Goal: Information Seeking & Learning: Learn about a topic

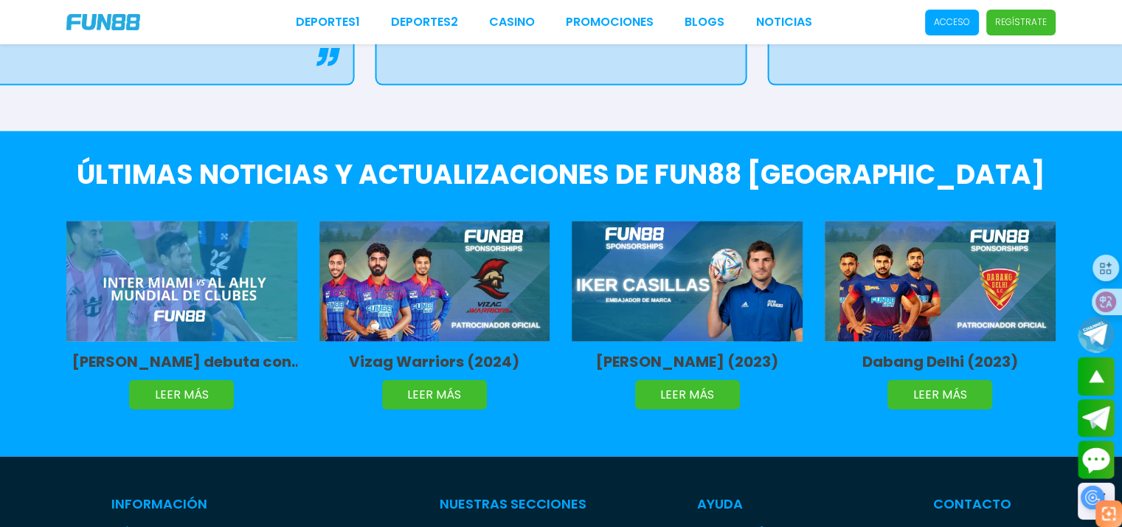
scroll to position [3180, 0]
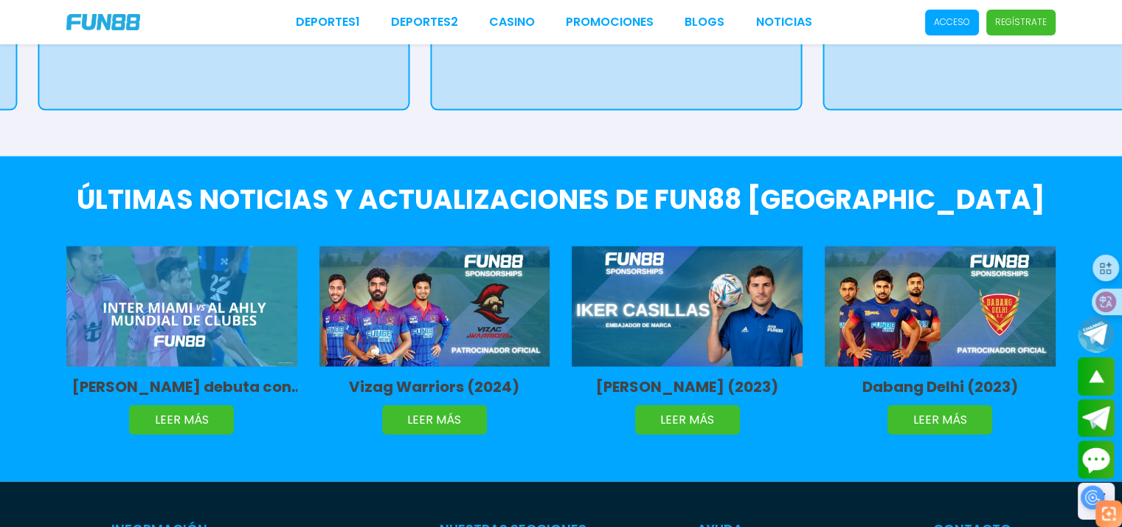
drag, startPoint x: 970, startPoint y: 231, endPoint x: 617, endPoint y: 225, distance: 352.6
click at [515, 232] on div "Servotech Siliguri Strikers (2025) LEER MÁS Inter Miami y Al Ahly empatan sin g…" at bounding box center [9, 354] width 1011 height 244
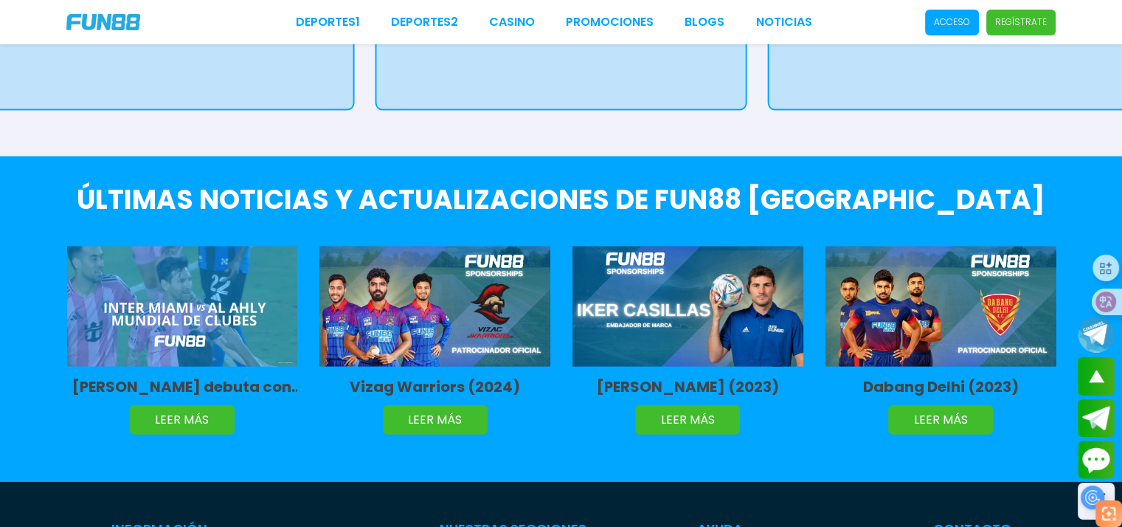
drag, startPoint x: 416, startPoint y: 232, endPoint x: 448, endPoint y: 244, distance: 34.1
click at [448, 246] on img at bounding box center [434, 306] width 231 height 120
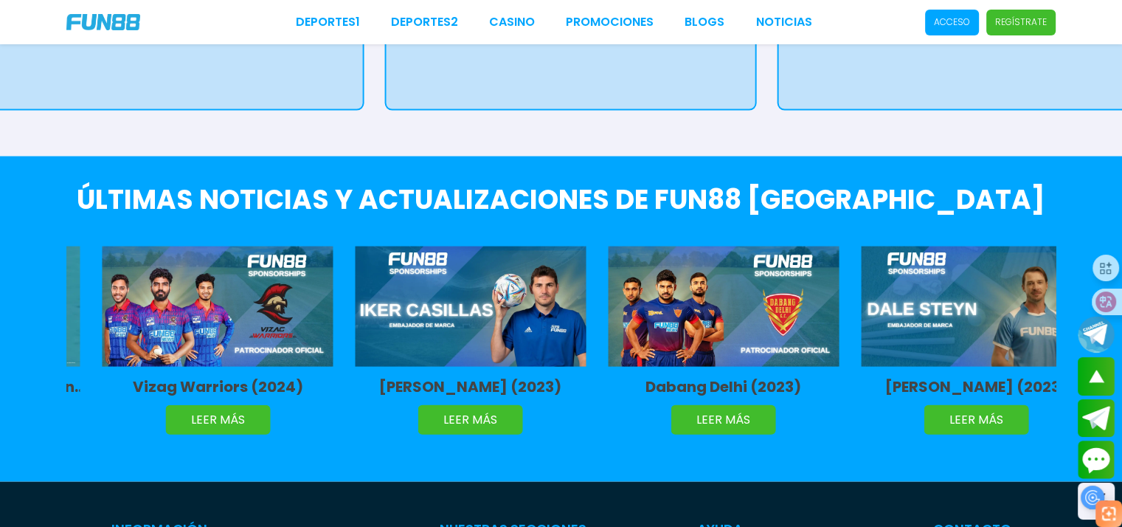
drag, startPoint x: 628, startPoint y: 226, endPoint x: 257, endPoint y: 226, distance: 371.0
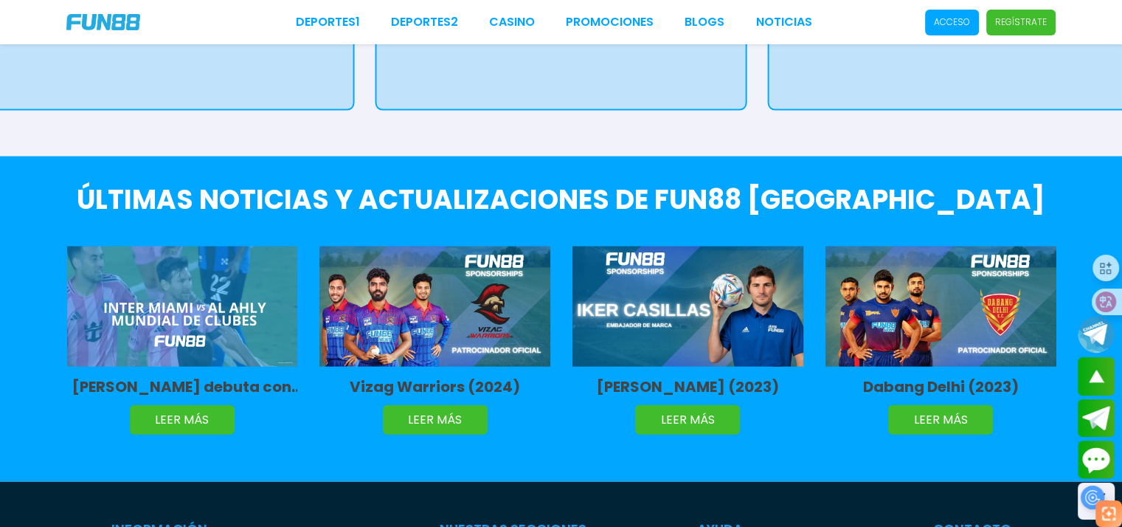
drag, startPoint x: 966, startPoint y: 202, endPoint x: 307, endPoint y: 188, distance: 659.5
click at [307, 232] on div "Servotech Siliguri Strikers (2025) LEER MÁS Inter Miami y Al Ahly empatan sin g…" at bounding box center [44, 354] width 1011 height 244
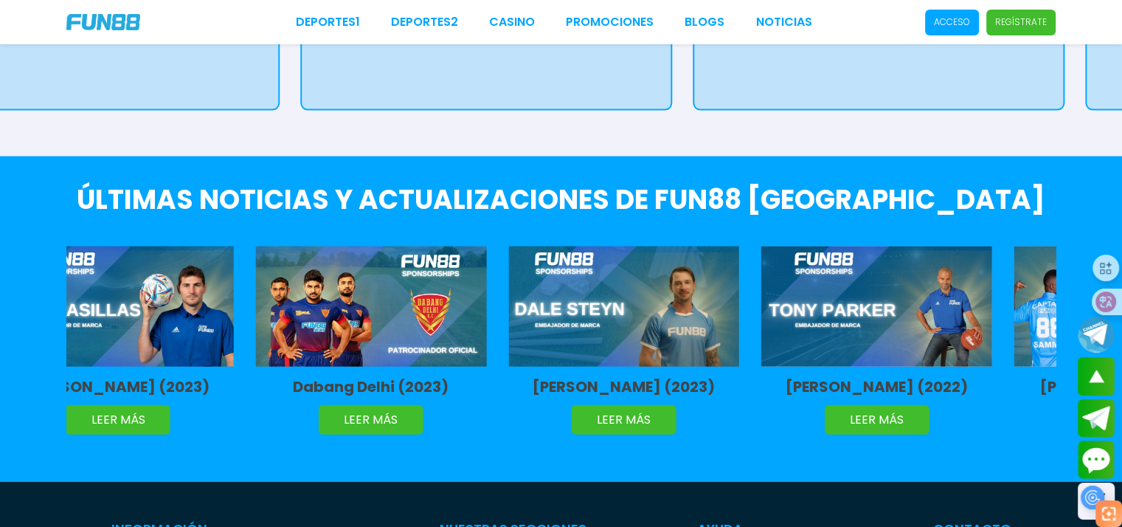
drag, startPoint x: 950, startPoint y: 212, endPoint x: 403, endPoint y: 212, distance: 547.2
click at [403, 246] on img at bounding box center [370, 306] width 231 height 120
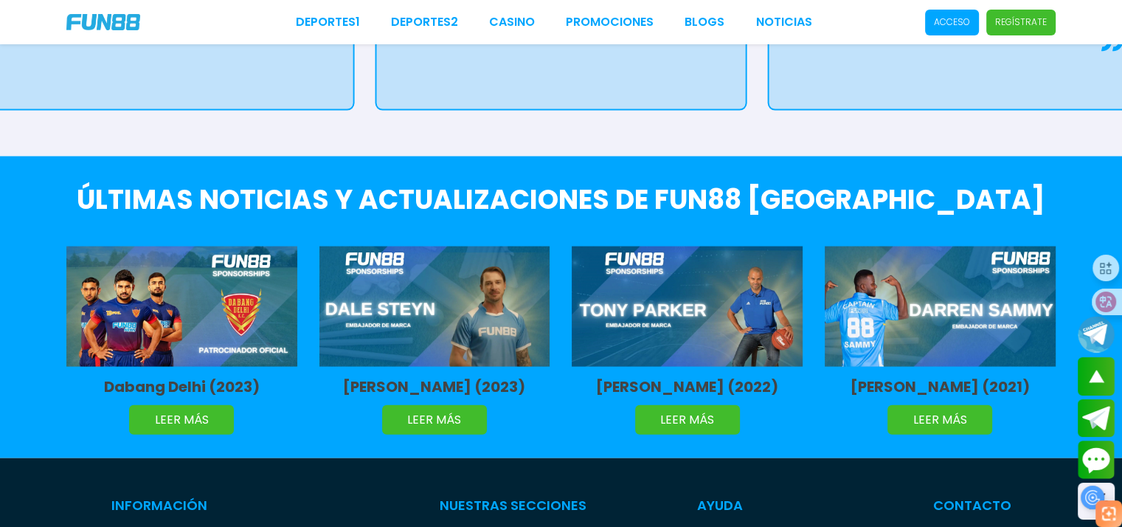
drag, startPoint x: 974, startPoint y: 239, endPoint x: 569, endPoint y: 238, distance: 404.9
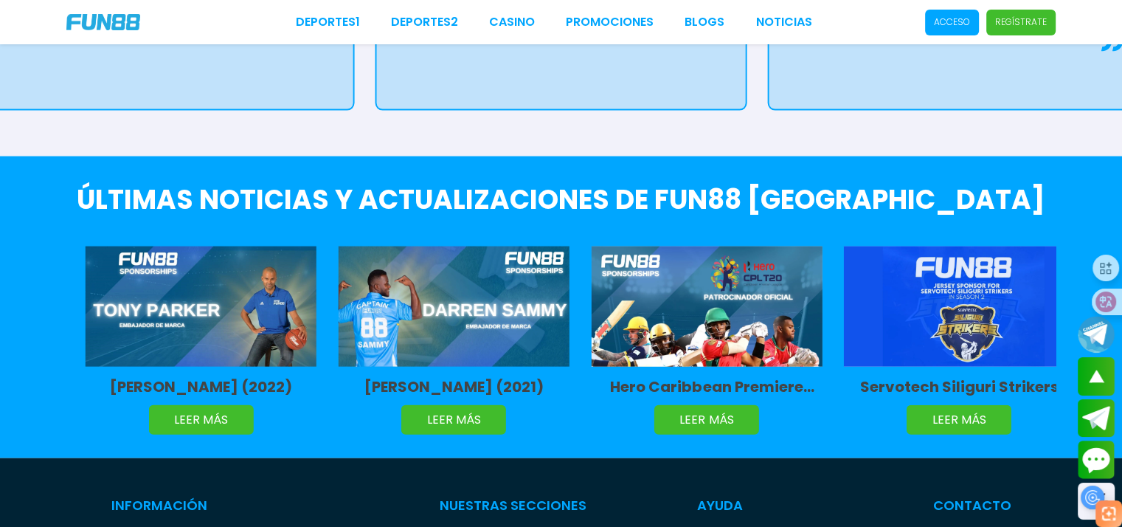
drag, startPoint x: 925, startPoint y: 230, endPoint x: 386, endPoint y: 224, distance: 538.4
click at [386, 246] on img at bounding box center [454, 306] width 231 height 120
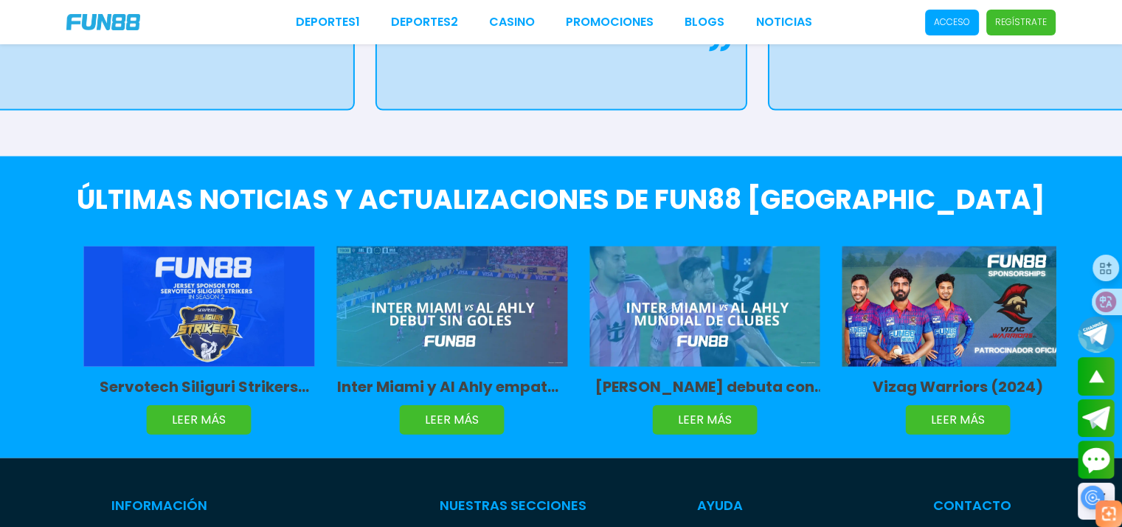
drag, startPoint x: 915, startPoint y: 234, endPoint x: 423, endPoint y: 232, distance: 491.9
click at [423, 246] on img at bounding box center [451, 306] width 231 height 120
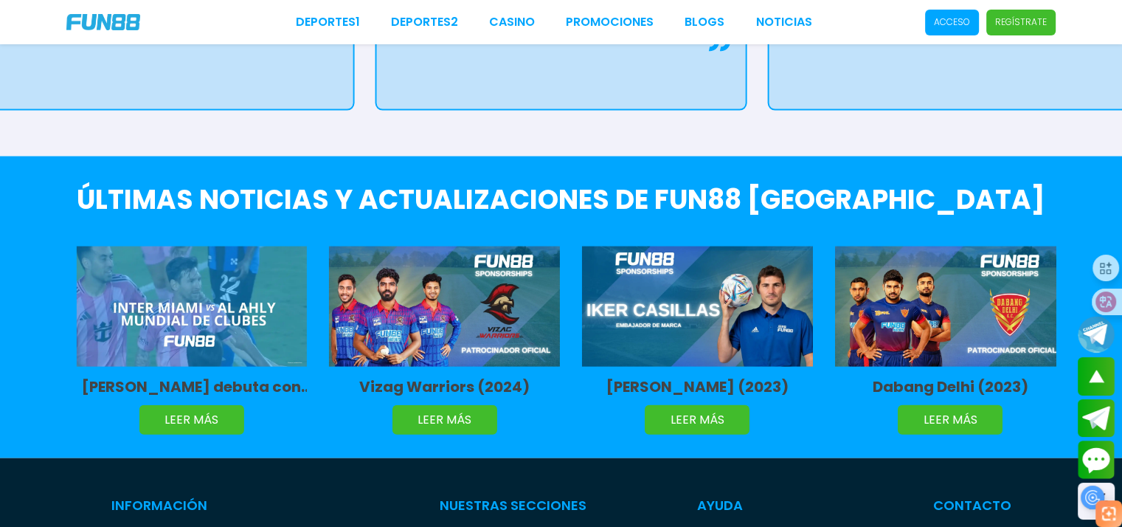
drag, startPoint x: 929, startPoint y: 246, endPoint x: 426, endPoint y: 244, distance: 503.0
click at [426, 246] on img at bounding box center [444, 306] width 231 height 120
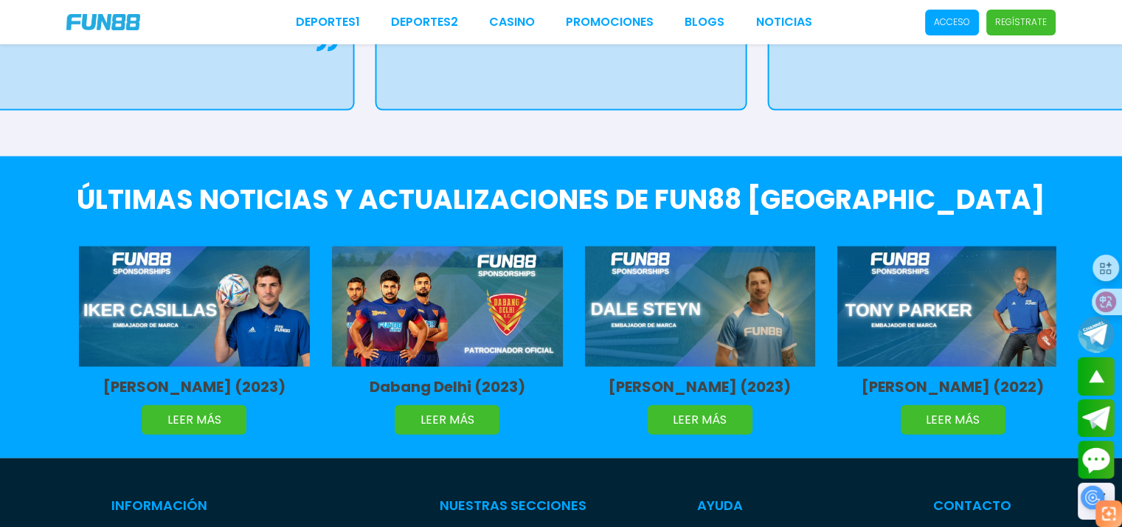
drag, startPoint x: 929, startPoint y: 235, endPoint x: 436, endPoint y: 222, distance: 493.6
click at [436, 246] on img at bounding box center [447, 306] width 231 height 120
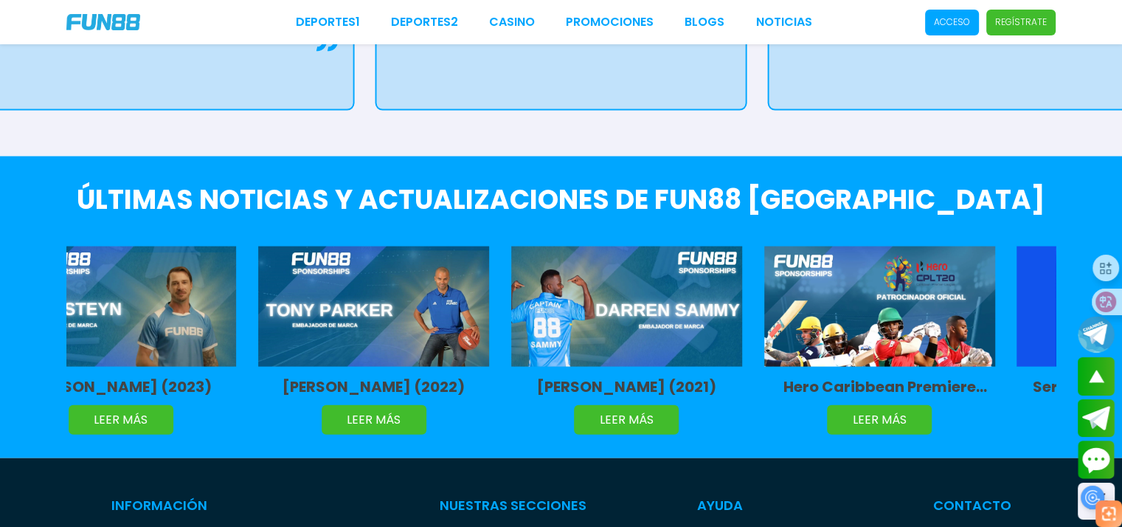
drag, startPoint x: 966, startPoint y: 232, endPoint x: 395, endPoint y: 230, distance: 571.6
click at [395, 246] on img at bounding box center [373, 306] width 231 height 120
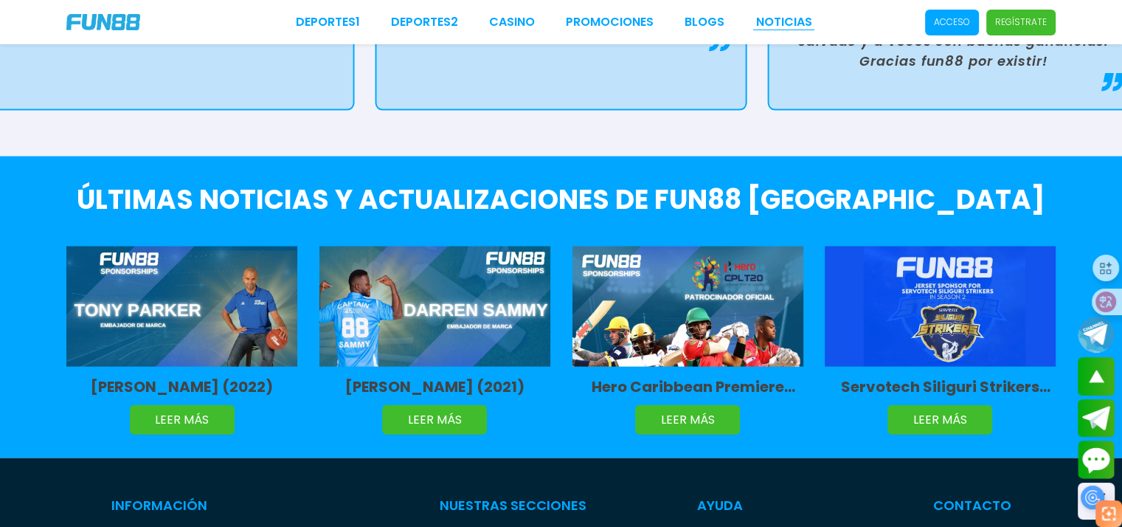
click at [783, 20] on link "NOTICIAS" at bounding box center [783, 22] width 56 height 18
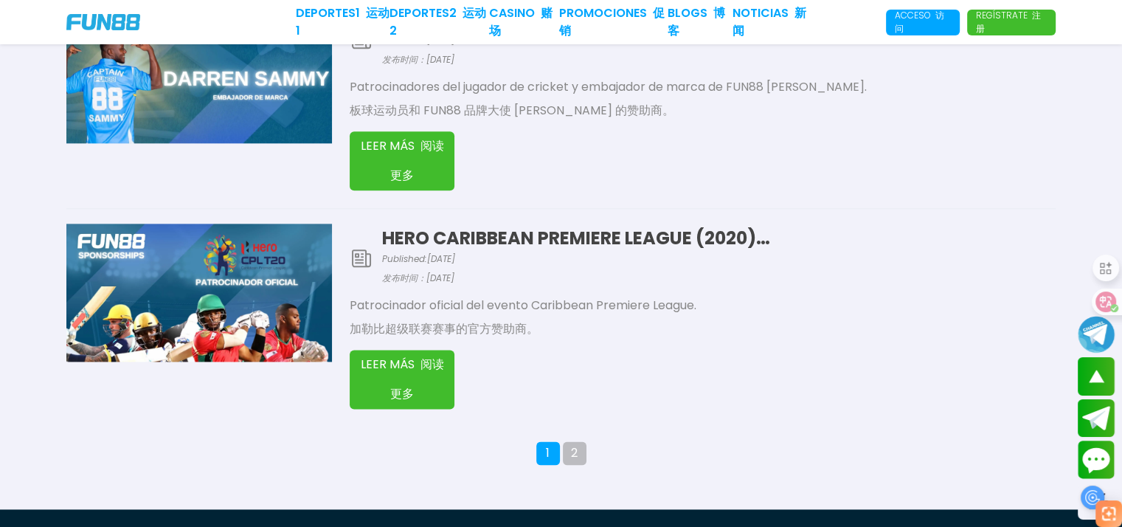
scroll to position [1844, 0]
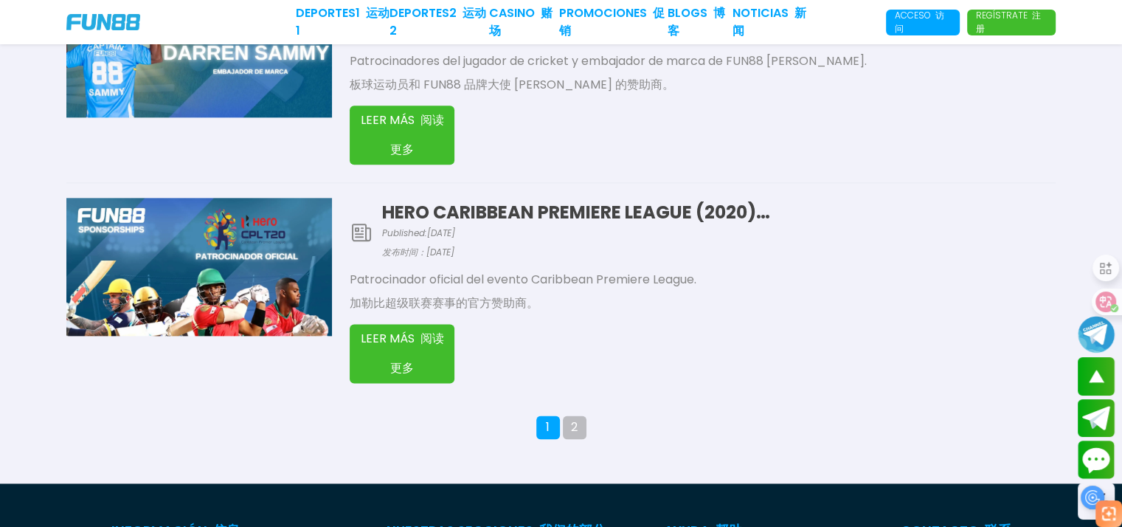
click at [572, 415] on button "2" at bounding box center [575, 427] width 24 height 24
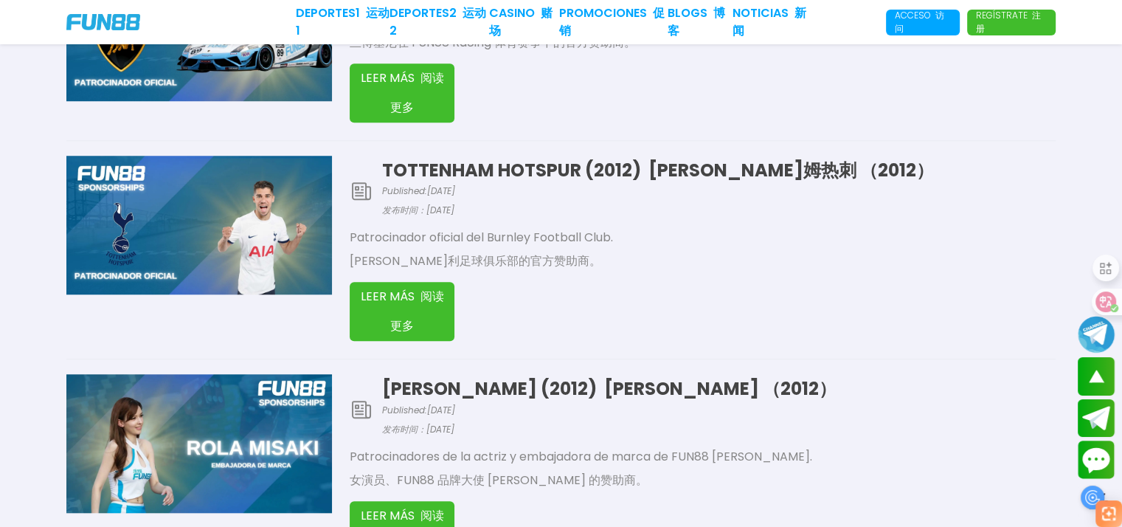
scroll to position [1165, 0]
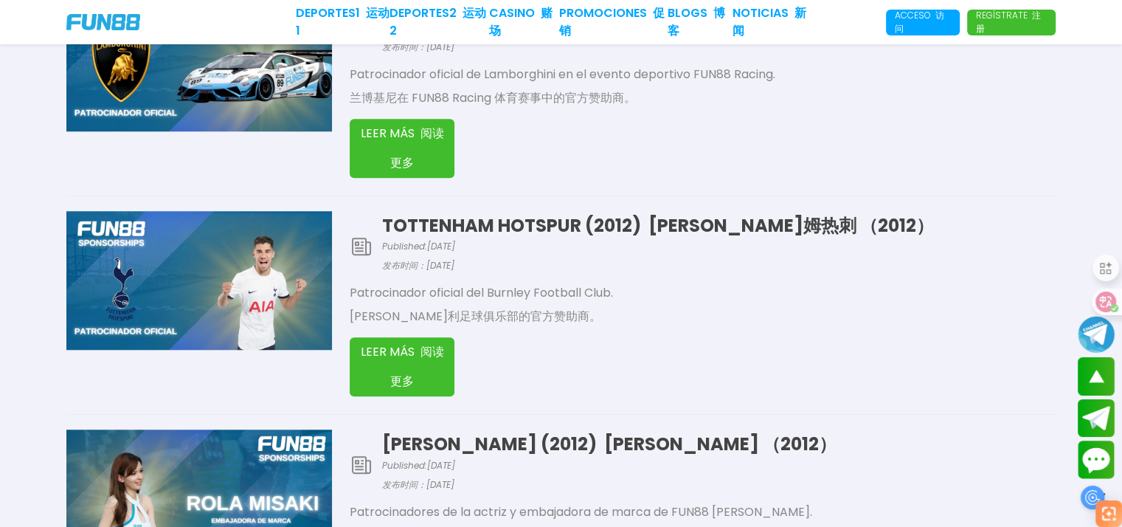
drag, startPoint x: 603, startPoint y: 219, endPoint x: 592, endPoint y: 219, distance: 11.1
click at [603, 219] on h1 "TOTTENHAM HOTSPUR (2012) [PERSON_NAME]姆热刺 （2012）" at bounding box center [718, 225] width 673 height 23
click at [403, 346] on button "LEER MÁS 阅读更多" at bounding box center [402, 366] width 105 height 59
click at [507, 11] on link "CASINO 赌场" at bounding box center [524, 21] width 70 height 35
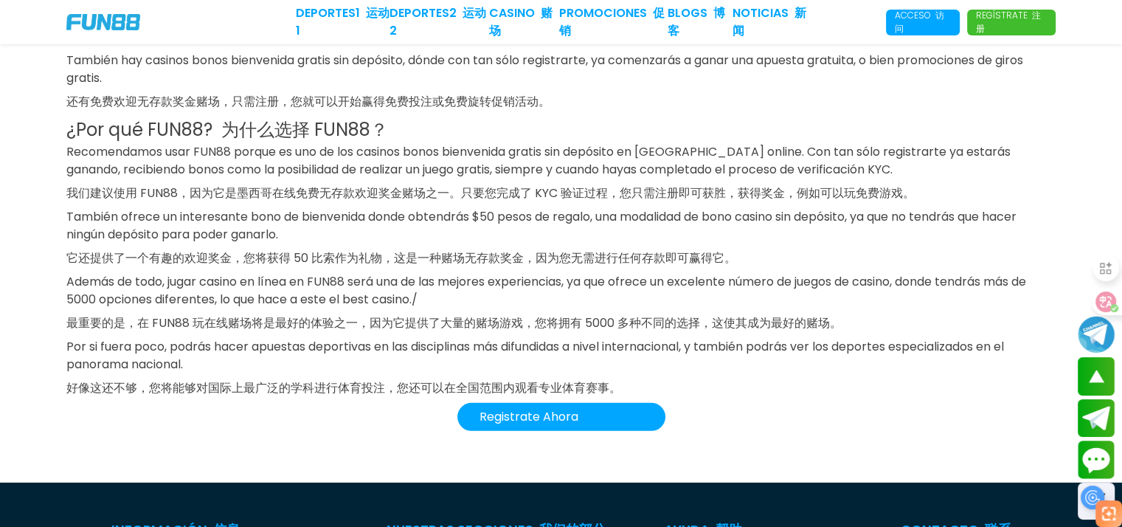
scroll to position [4603, 0]
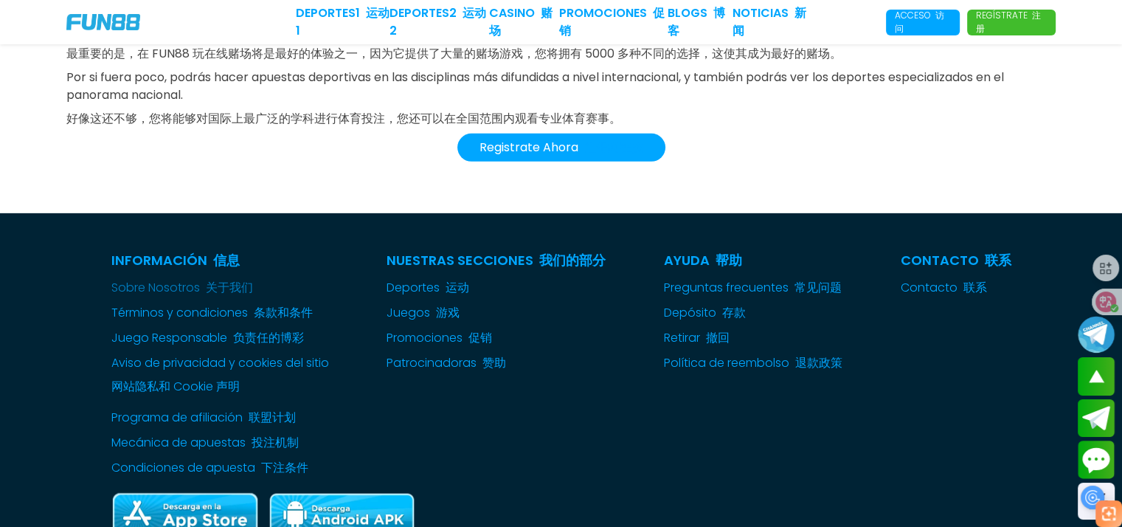
click at [181, 279] on link "Sobre Nosotros 关于我们" at bounding box center [220, 288] width 218 height 18
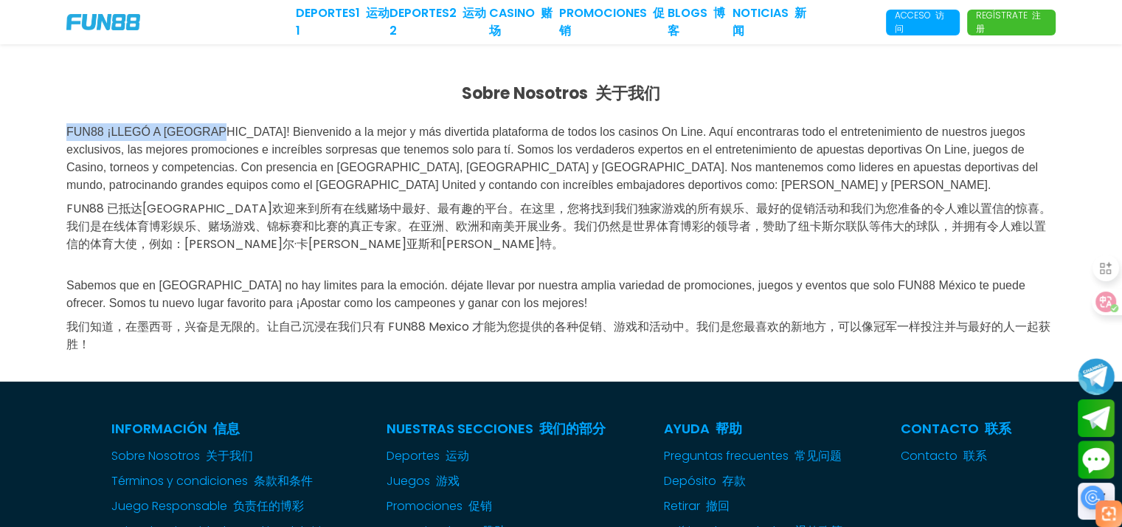
drag, startPoint x: 227, startPoint y: 129, endPoint x: 65, endPoint y: 127, distance: 162.3
click at [65, 127] on div "Sobre Nosotros 关于我们 FUN88 ¡LLEGÓ A [GEOGRAPHIC_DATA]! Bienvenido a la mejor y m…" at bounding box center [561, 212] width 1122 height 337
copy span "FUN88 ¡LLEGÓ A [GEOGRAPHIC_DATA]!"
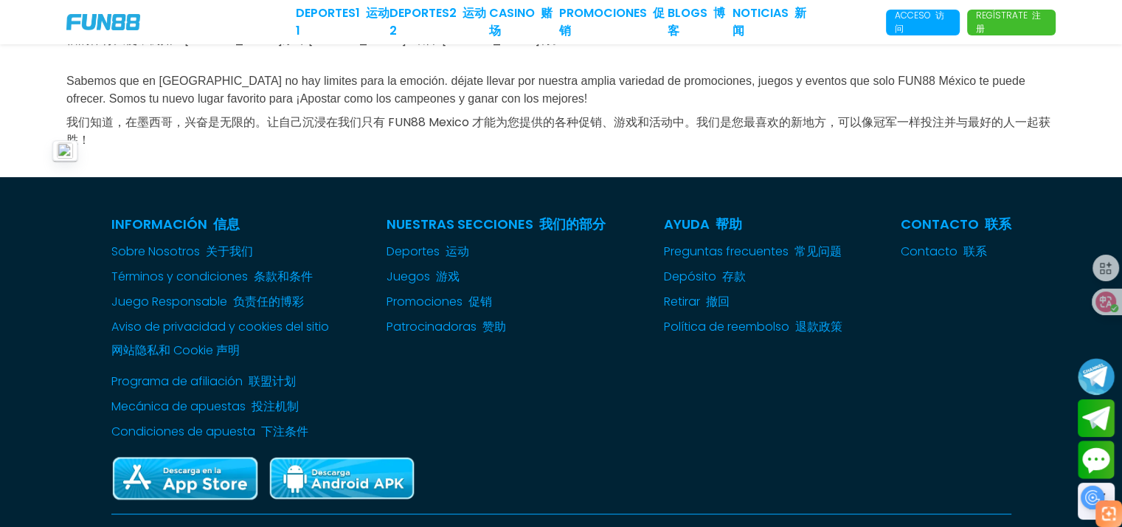
scroll to position [369, 0]
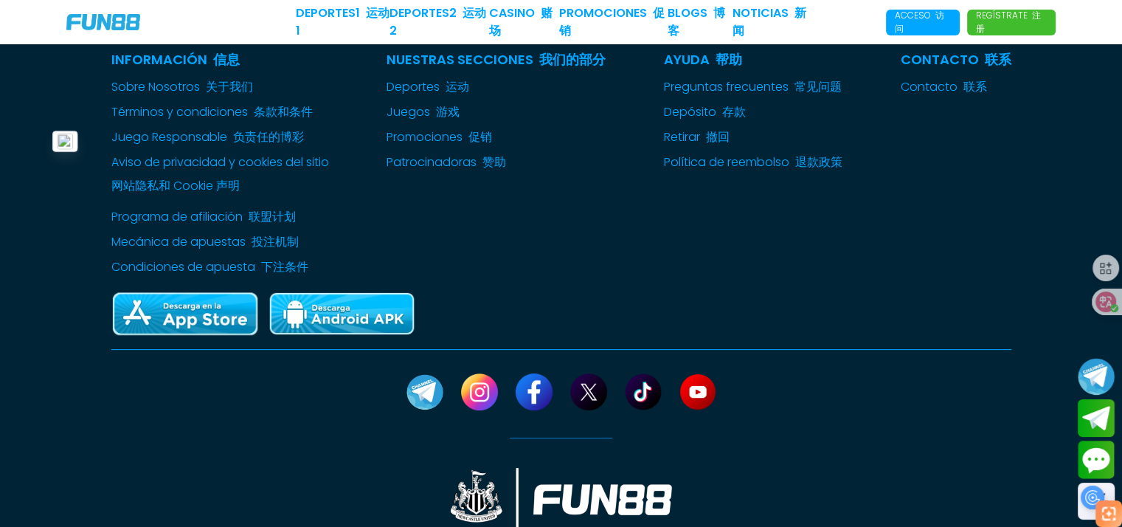
click at [91, 29] on img at bounding box center [103, 22] width 74 height 16
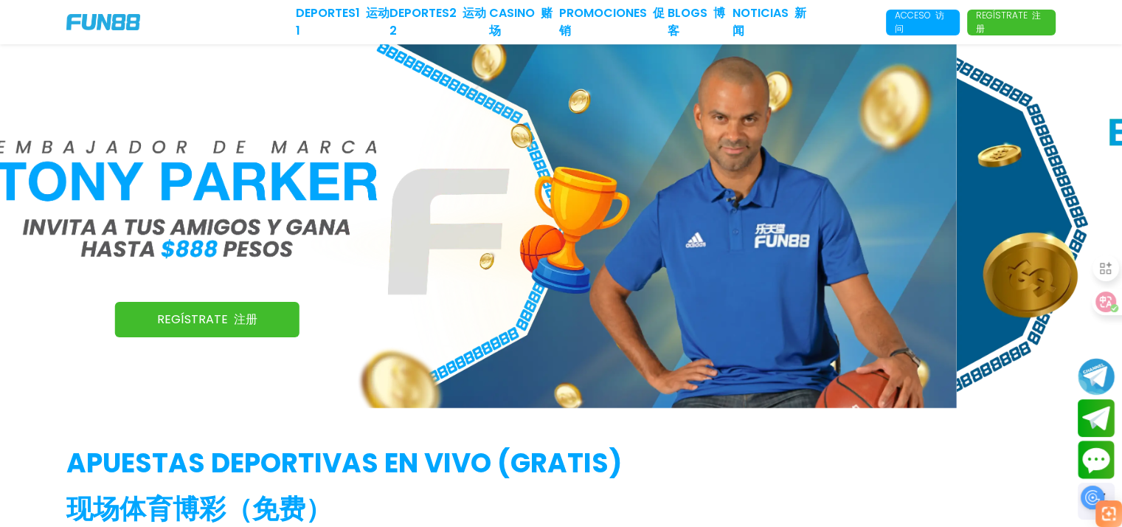
drag, startPoint x: 903, startPoint y: 218, endPoint x: 274, endPoint y: 205, distance: 628.5
click at [274, 205] on img at bounding box center [396, 226] width 1122 height 364
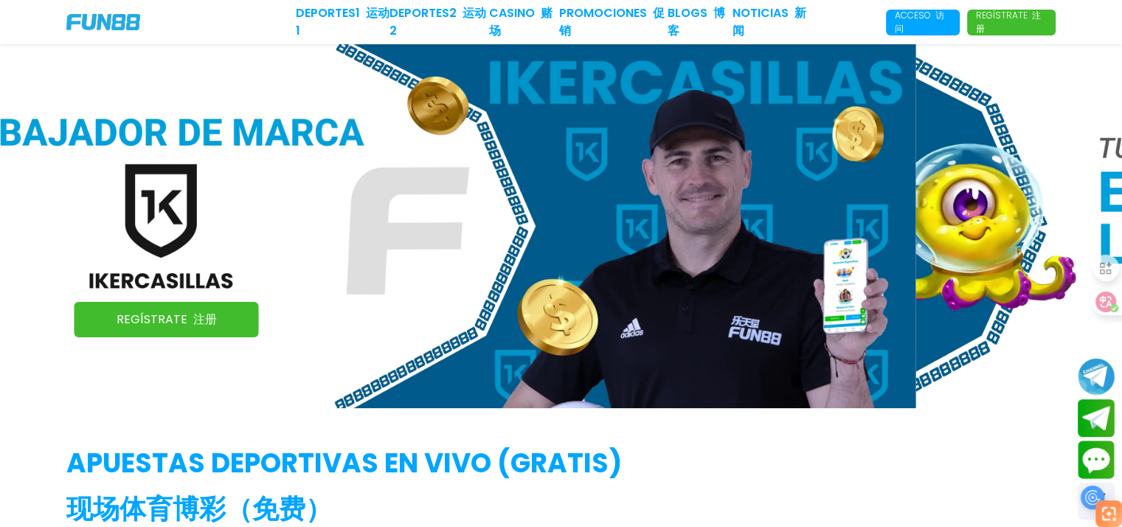
drag, startPoint x: 835, startPoint y: 190, endPoint x: 251, endPoint y: 172, distance: 584.4
click at [251, 172] on img at bounding box center [354, 226] width 1122 height 364
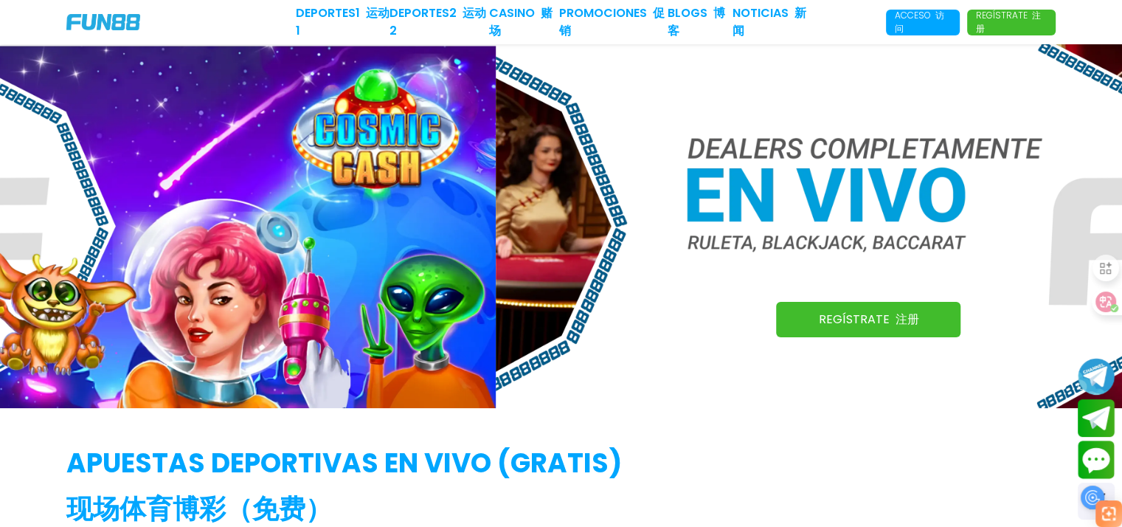
drag, startPoint x: 910, startPoint y: 215, endPoint x: 274, endPoint y: 167, distance: 637.6
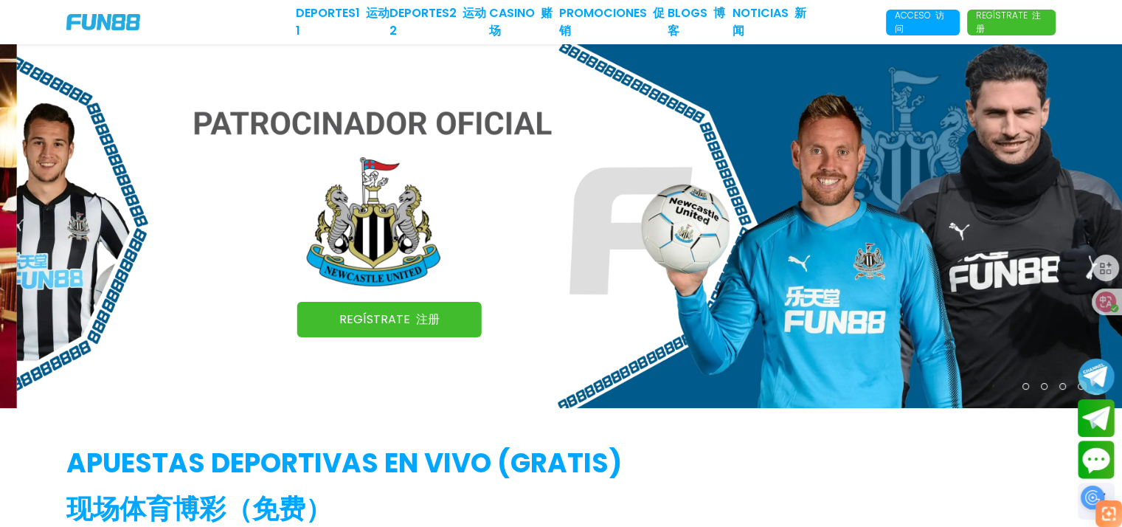
drag, startPoint x: 178, startPoint y: 117, endPoint x: 189, endPoint y: 125, distance: 12.7
click at [189, 125] on img at bounding box center [578, 226] width 1122 height 364
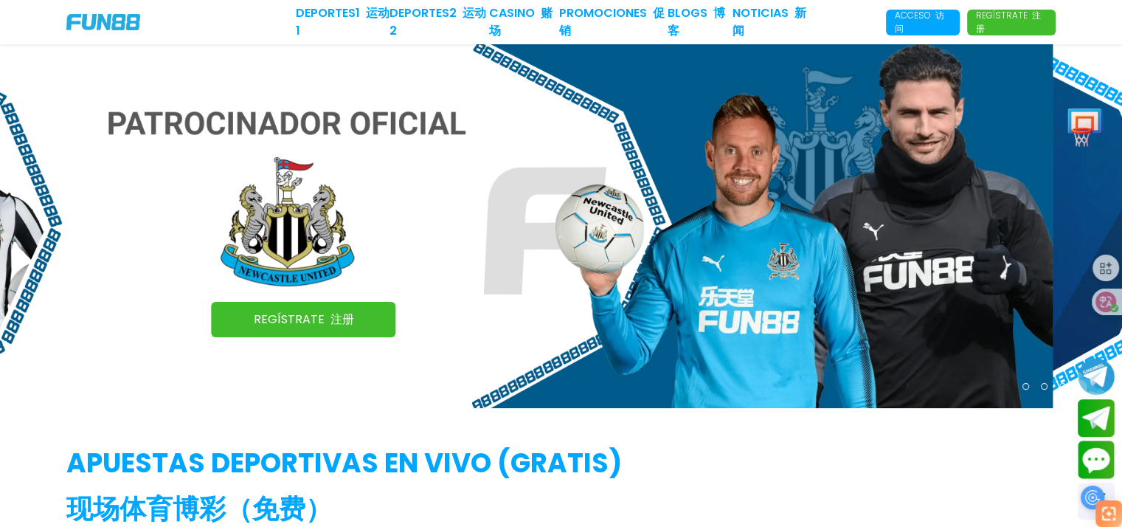
drag, startPoint x: 838, startPoint y: 228, endPoint x: 749, endPoint y: 223, distance: 89.4
click at [749, 223] on img at bounding box center [492, 226] width 1122 height 364
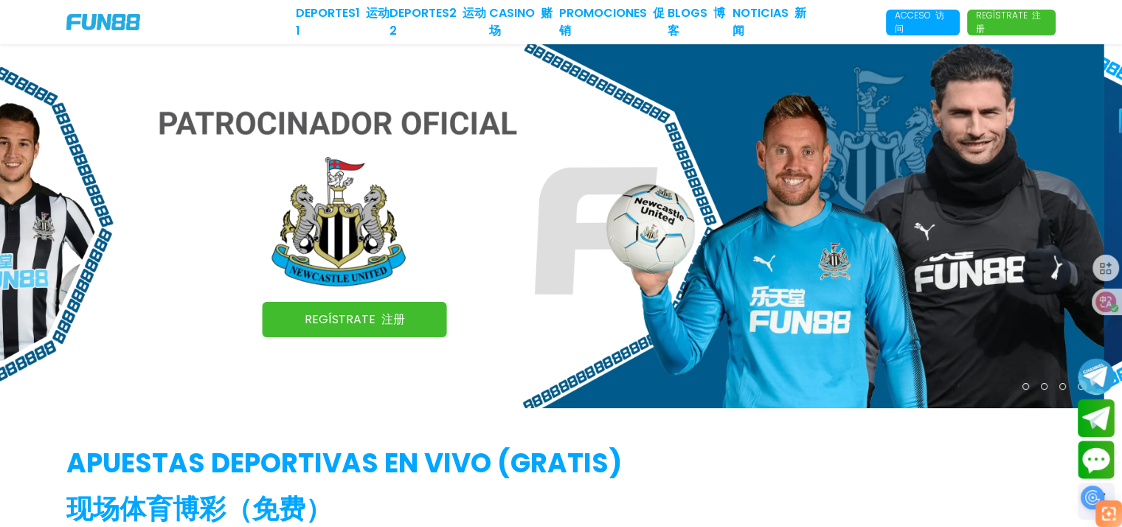
drag, startPoint x: 965, startPoint y: 197, endPoint x: 277, endPoint y: 162, distance: 689.0
click at [280, 162] on img at bounding box center [543, 226] width 1122 height 364
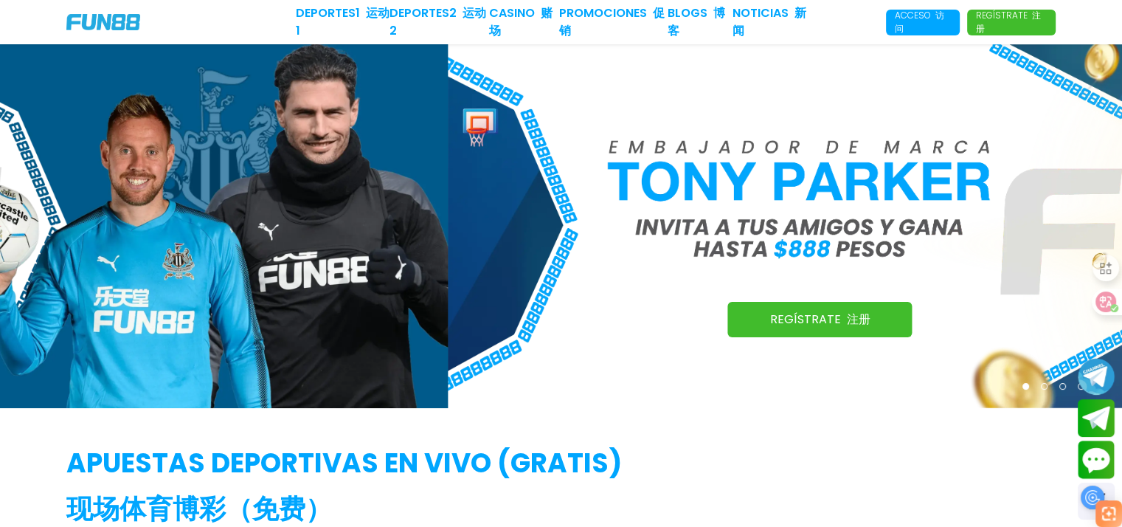
drag, startPoint x: 294, startPoint y: 111, endPoint x: 760, endPoint y: 153, distance: 467.2
click at [756, 152] on img at bounding box center [1008, 226] width 1122 height 364
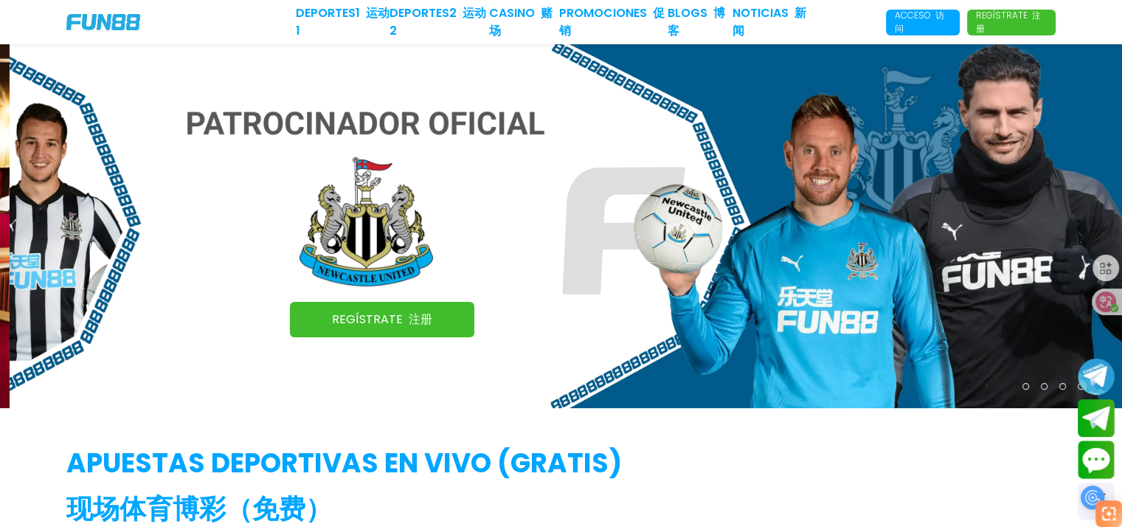
drag, startPoint x: 268, startPoint y: 136, endPoint x: 752, endPoint y: 209, distance: 489.3
click at [746, 209] on img at bounding box center [571, 226] width 1122 height 364
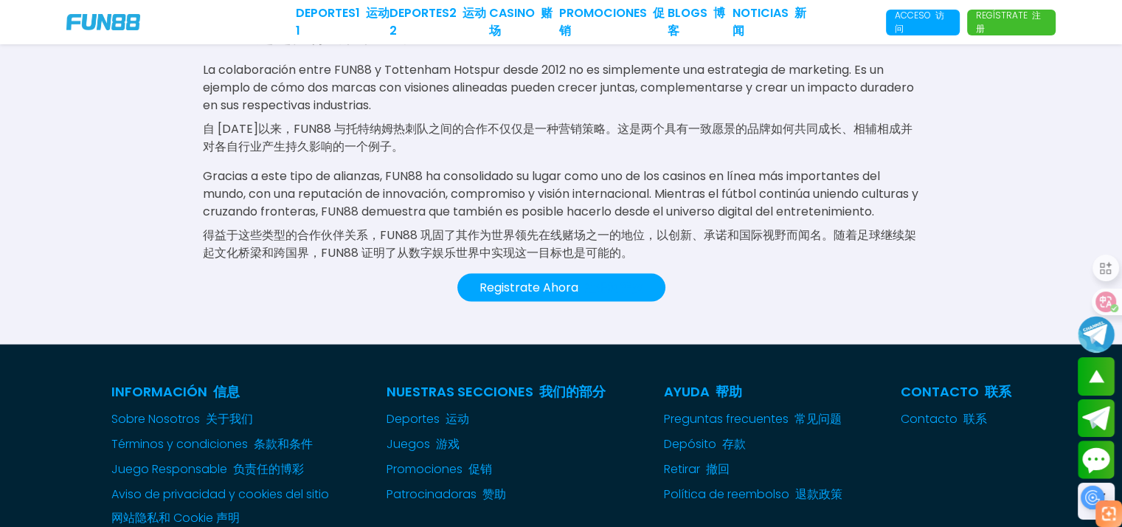
scroll to position [2905, 0]
